Goal: Task Accomplishment & Management: Manage account settings

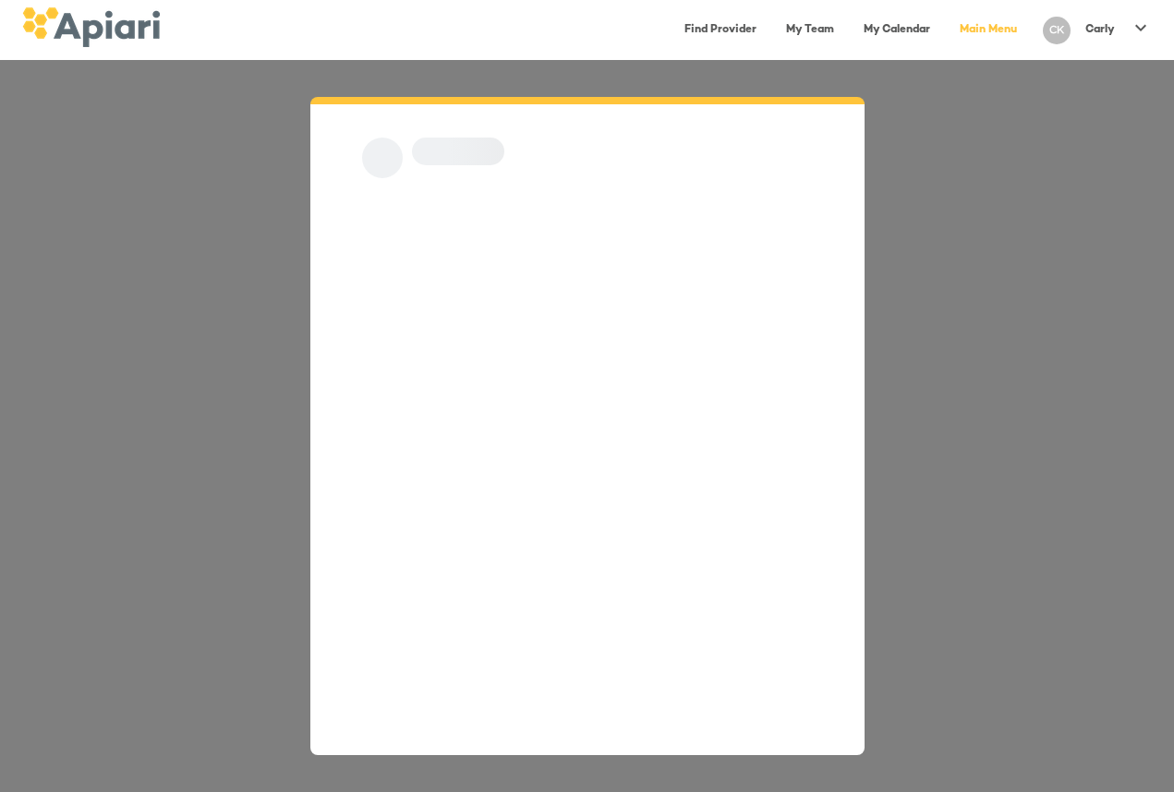
click at [905, 310] on div at bounding box center [587, 426] width 1174 height 732
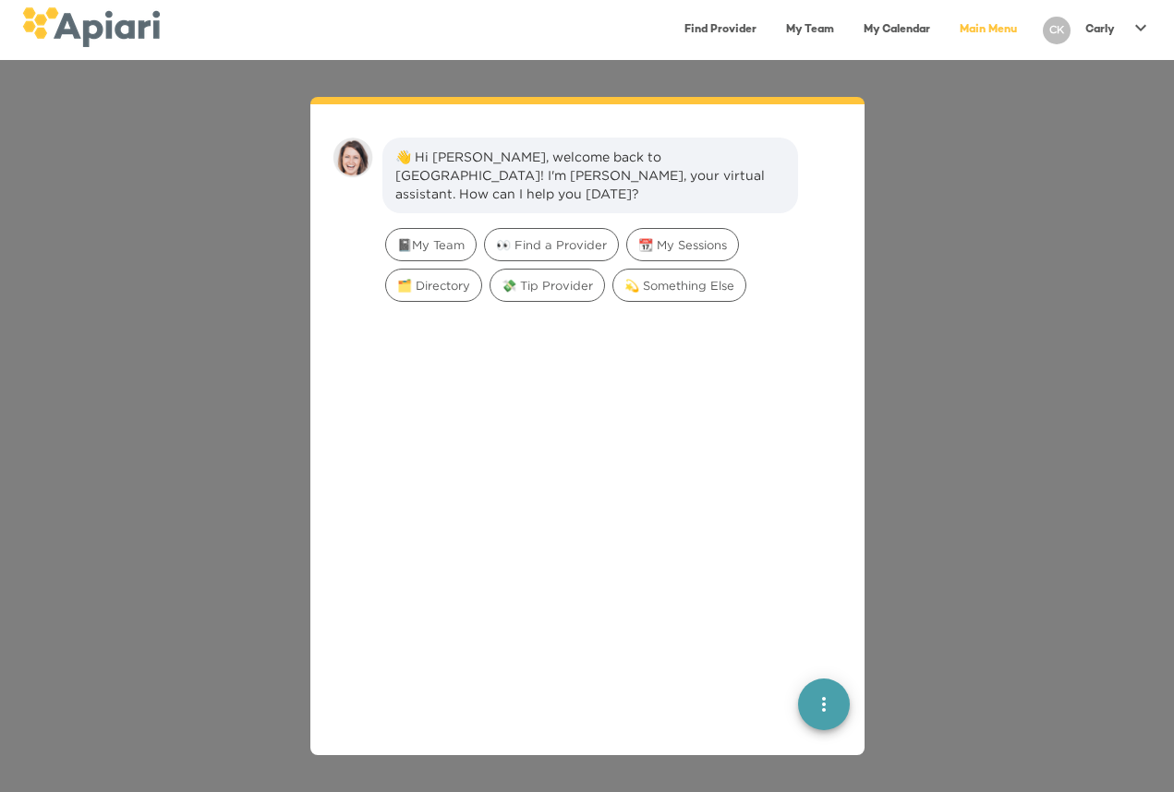
scroll to position [26, 0]
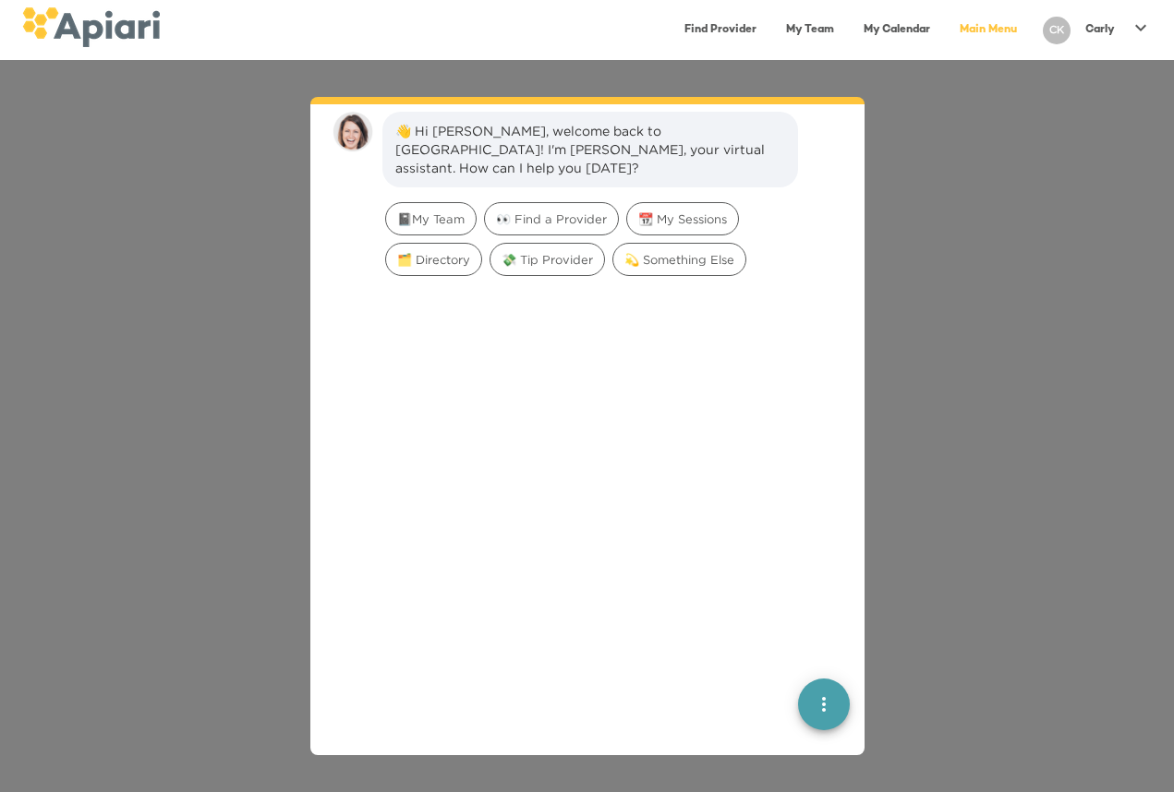
click at [887, 25] on link "My Calendar" at bounding box center [896, 30] width 89 height 38
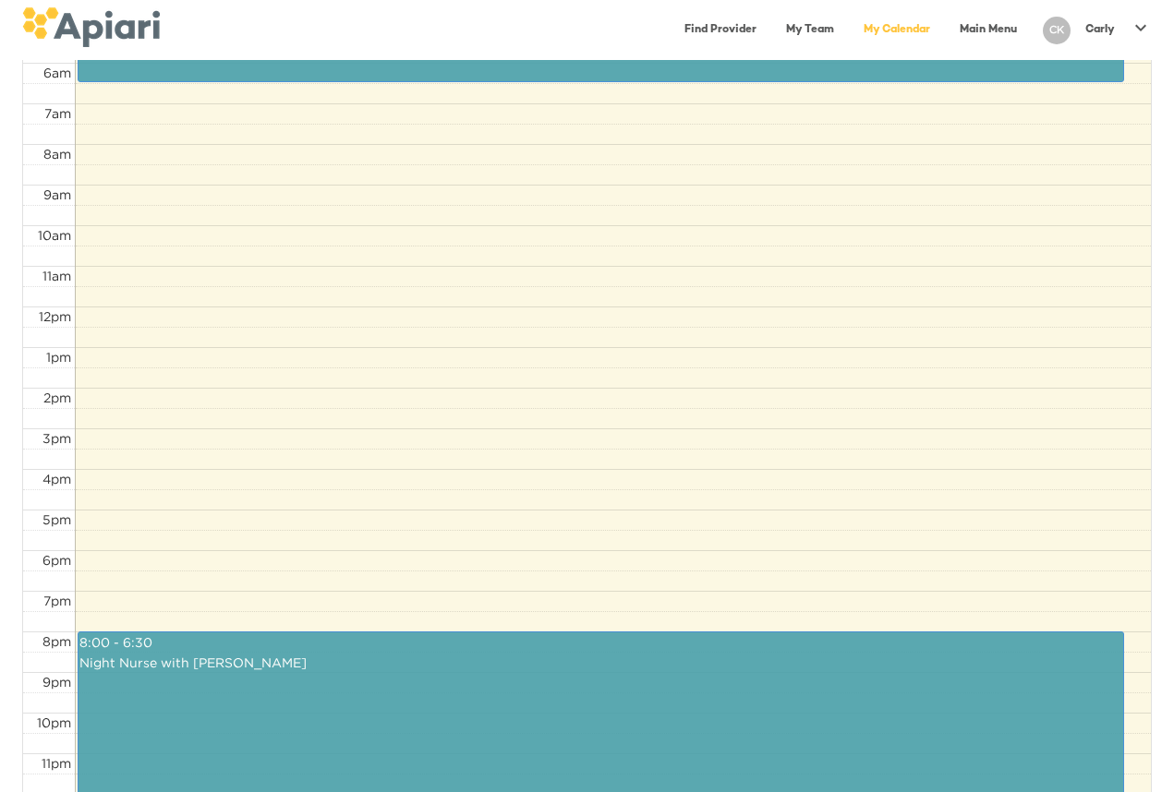
scroll to position [574, 0]
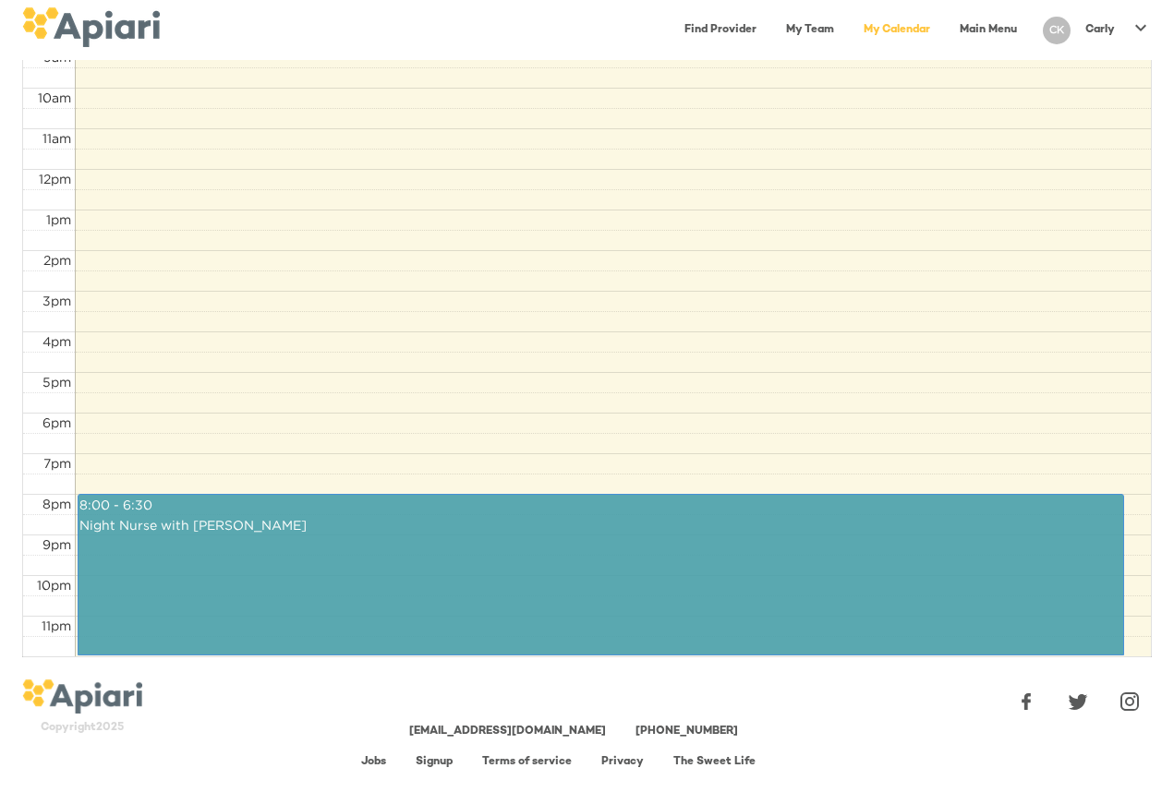
click at [803, 666] on div "[DATE] [DATE] Month Week Day [DATE] all-day 12am 1am 2am 3am 4am 5am 6am 7am 8a…" at bounding box center [587, 101] width 1174 height 1142
click at [815, 589] on link "8:00 - 6:30 Night Nurse with [PERSON_NAME]" at bounding box center [601, 575] width 1046 height 162
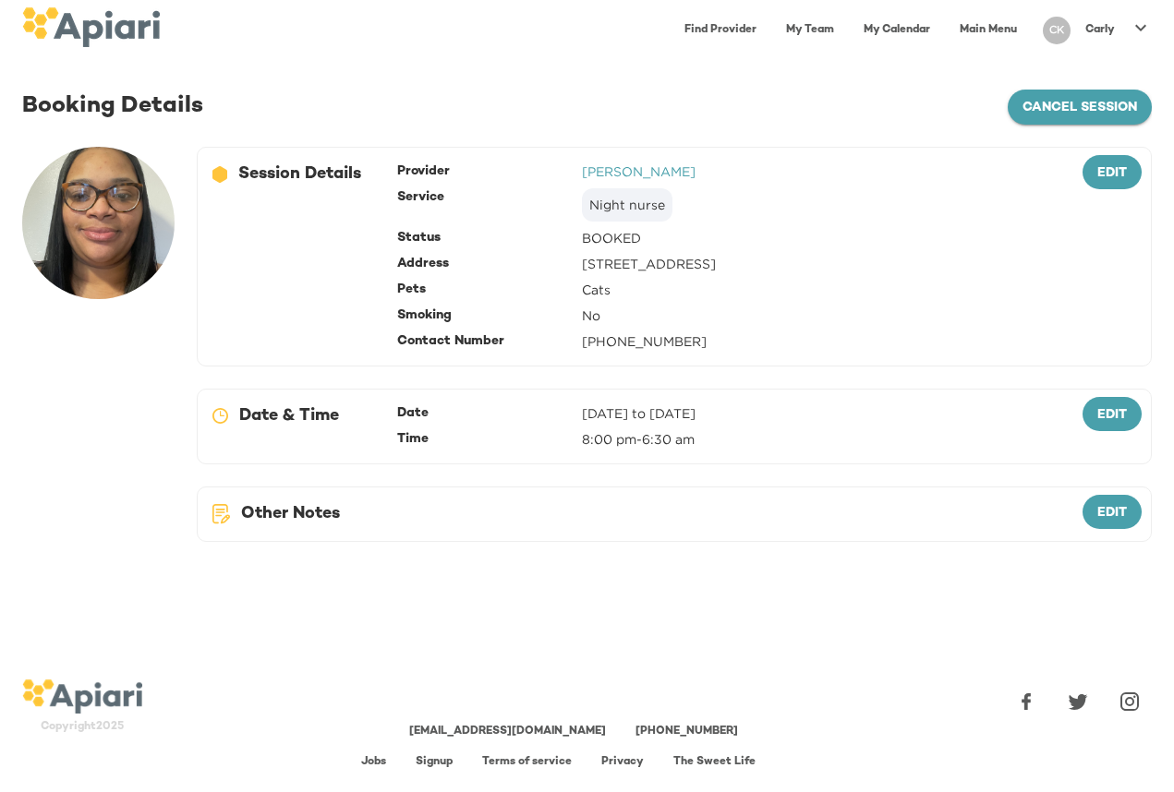
click at [1041, 106] on span "cancel session" at bounding box center [1079, 108] width 115 height 23
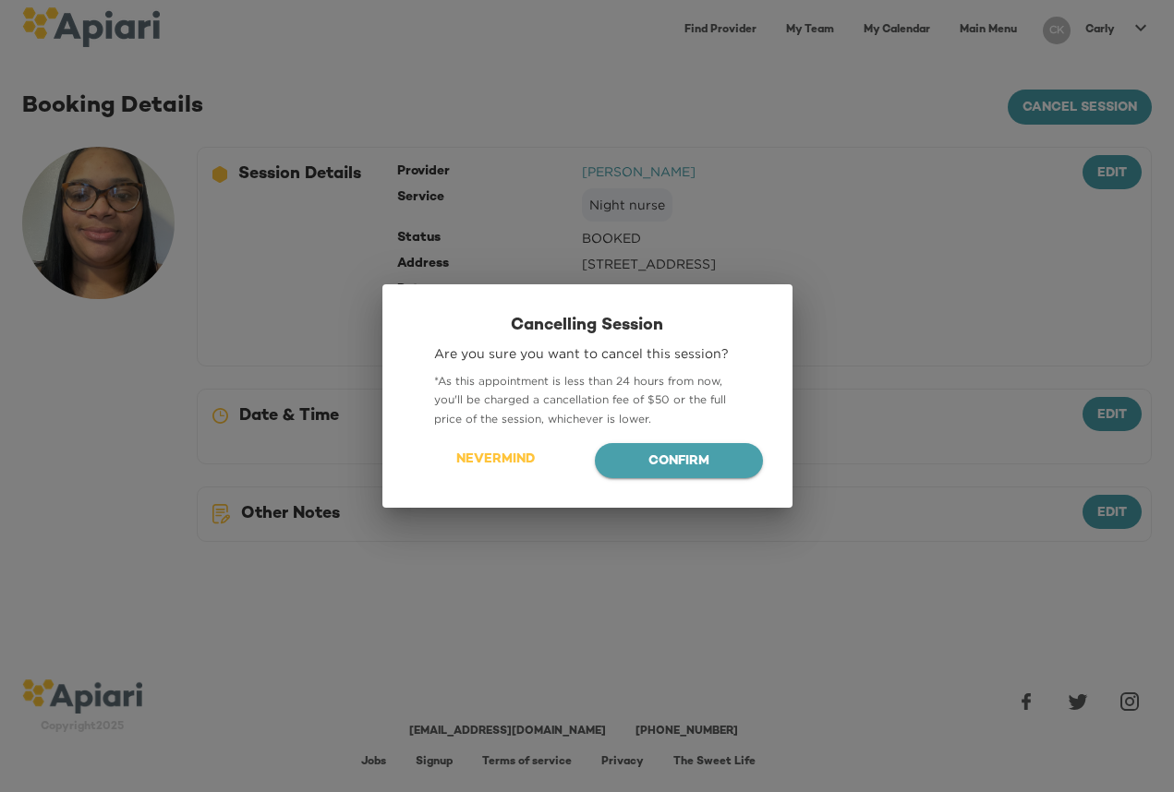
click at [711, 466] on span "Confirm" at bounding box center [679, 462] width 139 height 23
